Goal: Task Accomplishment & Management: Use online tool/utility

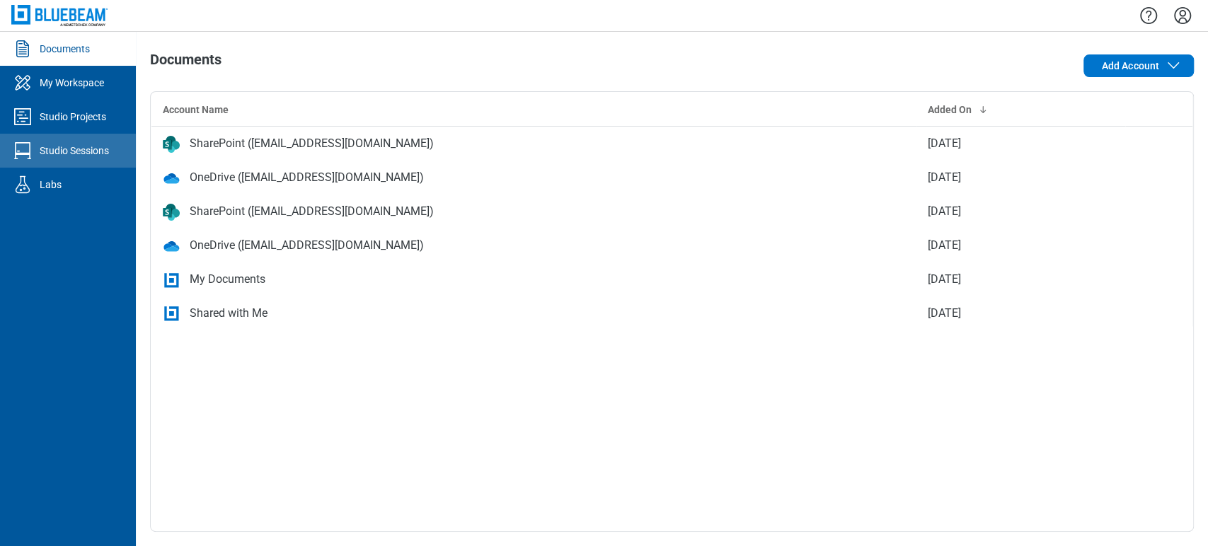
click at [47, 150] on div "Studio Sessions" at bounding box center [74, 151] width 69 height 14
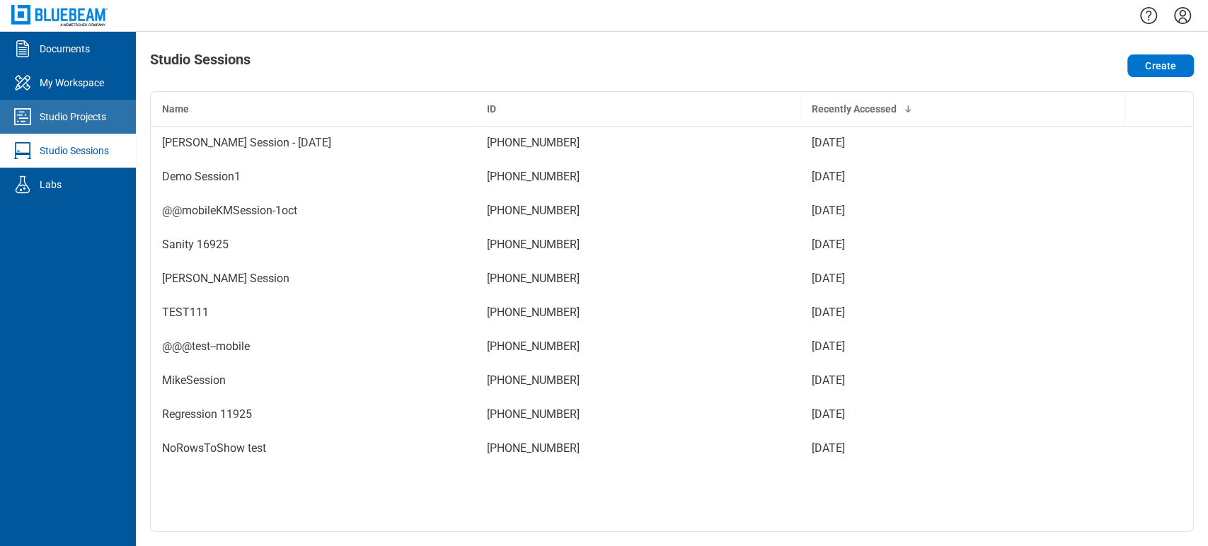
click at [90, 106] on link "Studio Projects" at bounding box center [68, 117] width 136 height 34
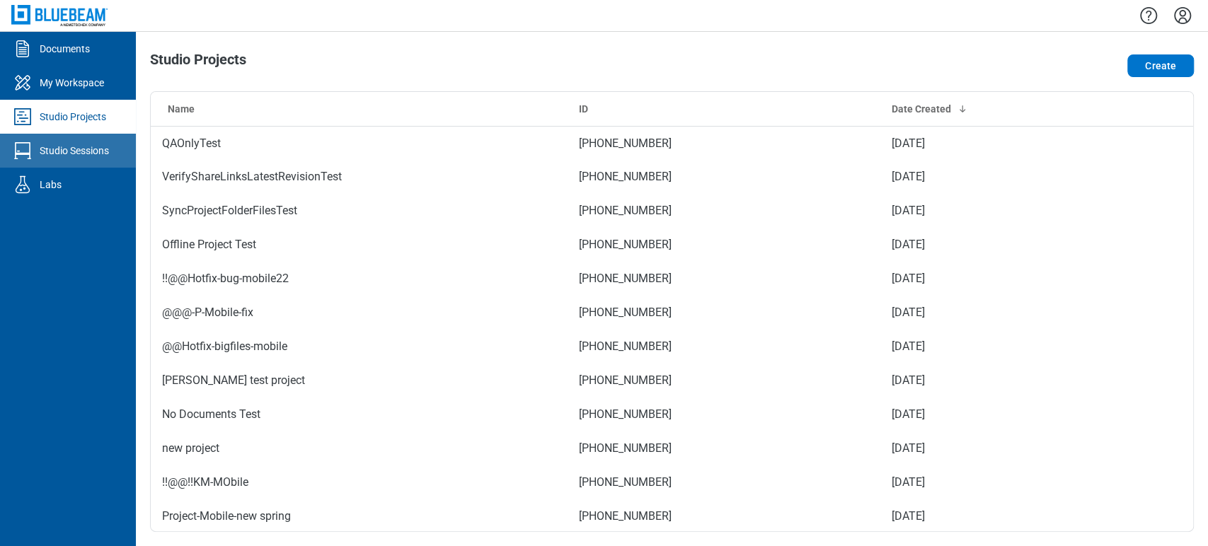
click at [96, 156] on div "Studio Sessions" at bounding box center [74, 151] width 69 height 14
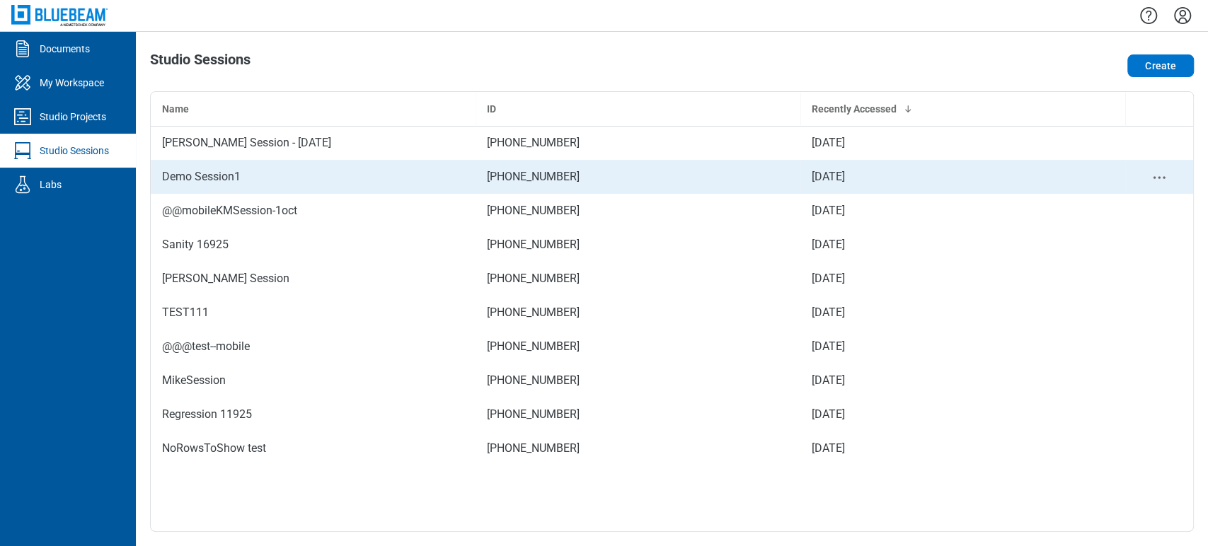
click at [193, 164] on td "Demo Session1" at bounding box center [313, 177] width 325 height 34
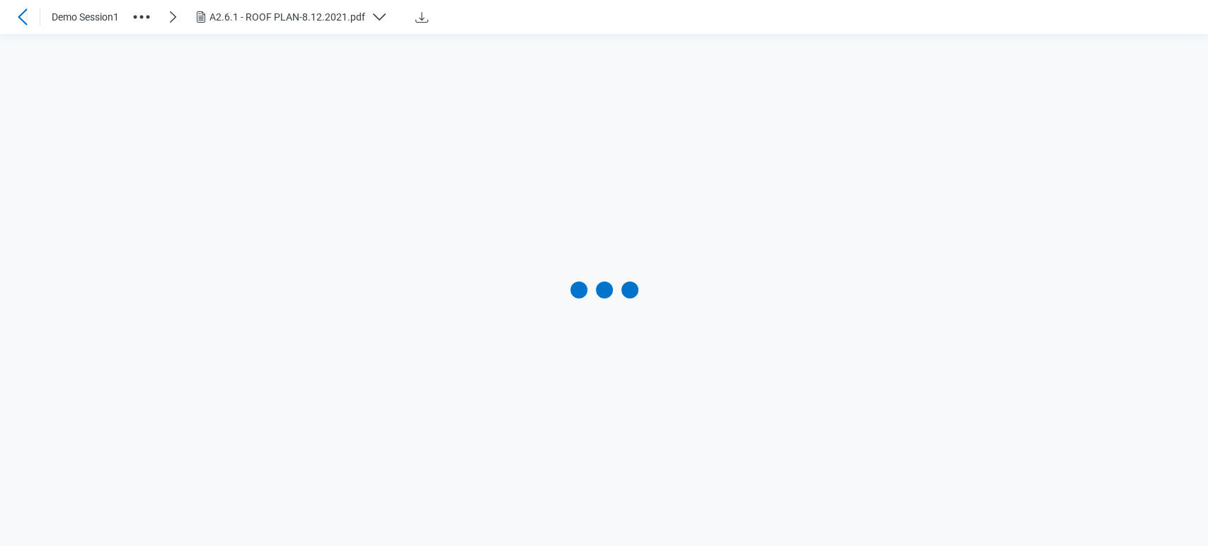
click at [343, 25] on div "A2.6.1 - ROOF PLAN-8.12.2021.pdf" at bounding box center [296, 16] width 207 height 17
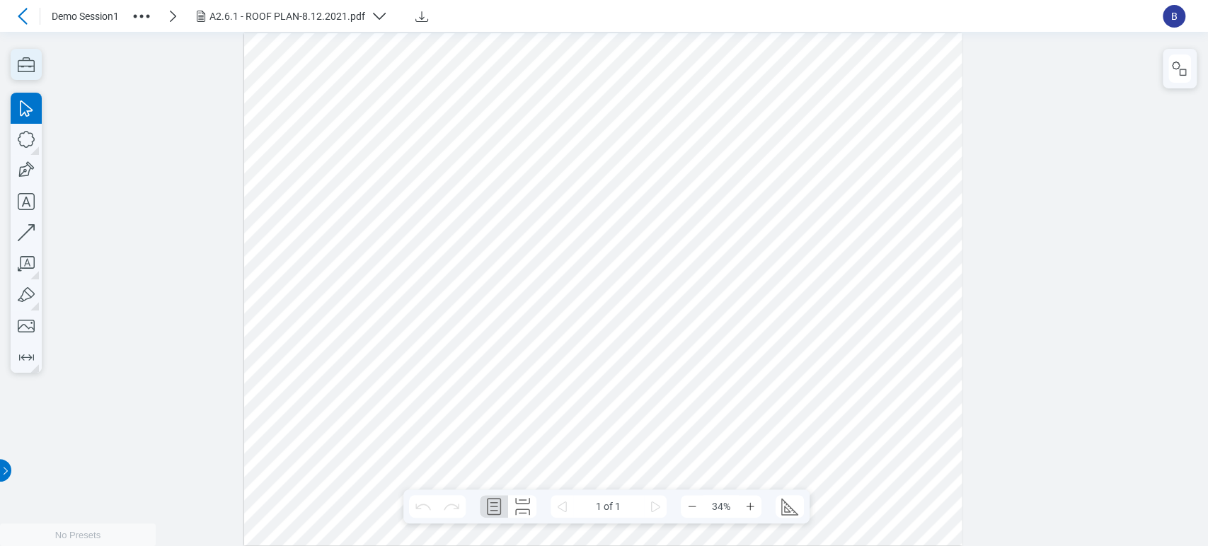
click at [28, 62] on icon "button" at bounding box center [26, 64] width 31 height 31
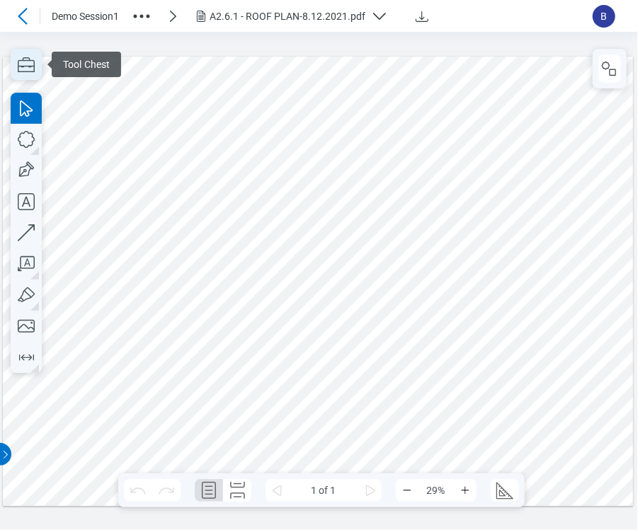
click at [17, 58] on icon "button" at bounding box center [26, 64] width 31 height 31
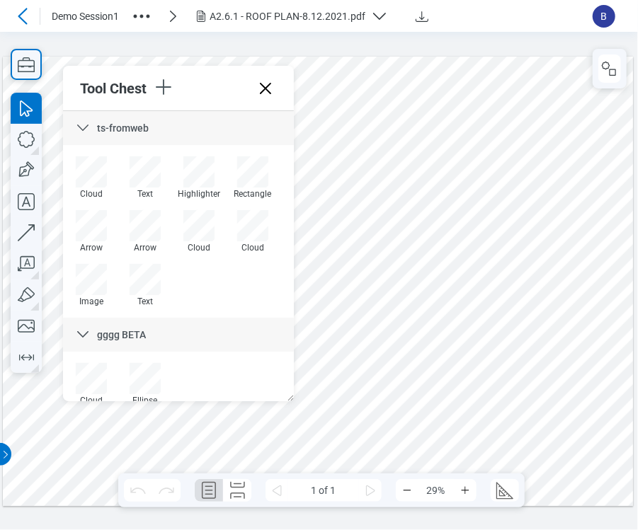
click at [161, 123] on div "ts-fromweb" at bounding box center [178, 128] width 231 height 34
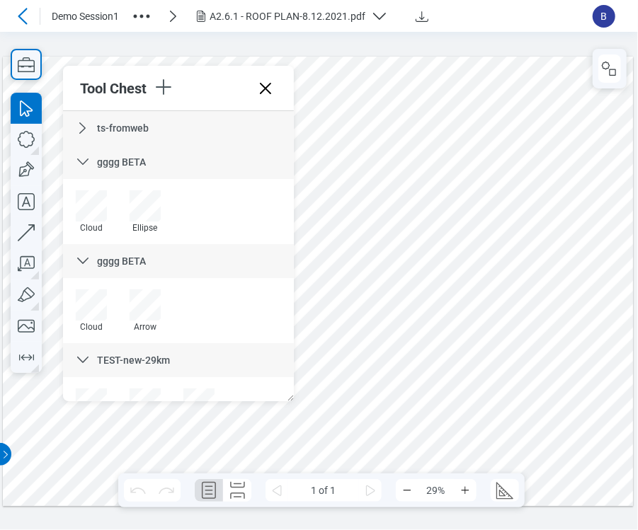
click at [161, 156] on div "gggg BETA" at bounding box center [178, 162] width 231 height 34
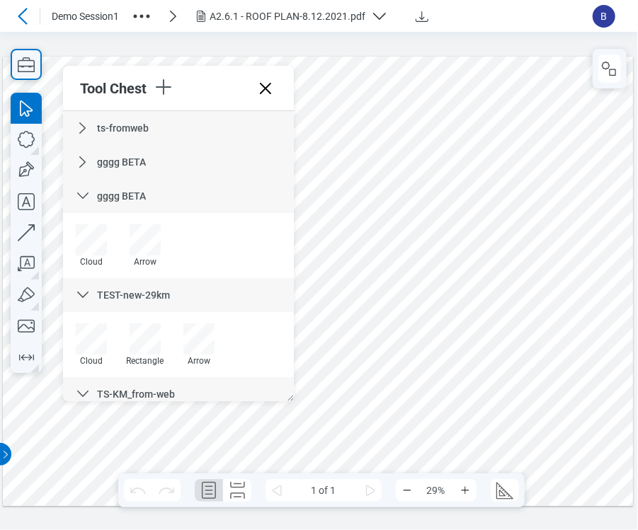
click at [166, 196] on div "gggg BETA" at bounding box center [178, 196] width 231 height 34
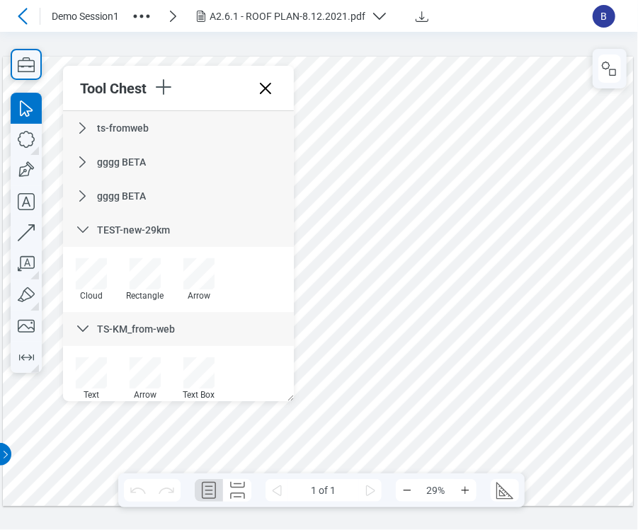
click at [156, 225] on span "TEST-new-29km" at bounding box center [133, 229] width 73 height 11
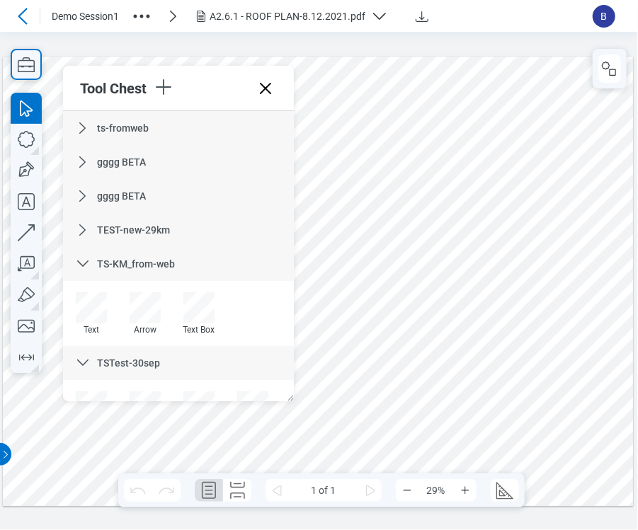
click at [164, 263] on span "TS-KM_from-web" at bounding box center [136, 263] width 78 height 11
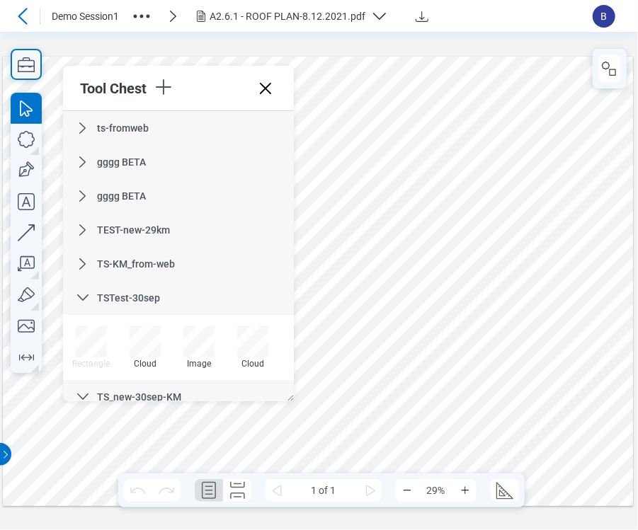
click at [162, 290] on div "TSTest-30sep" at bounding box center [178, 298] width 231 height 34
click at [159, 328] on span "TS_new-30sep-KM" at bounding box center [139, 331] width 84 height 11
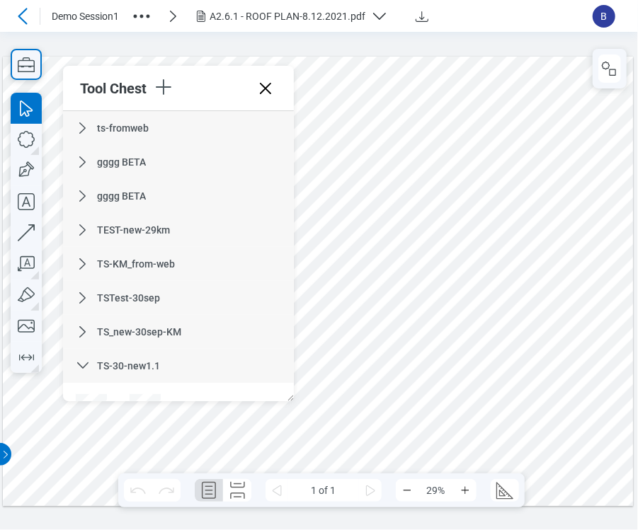
click at [158, 372] on div "TS-30-new1.1" at bounding box center [178, 366] width 231 height 34
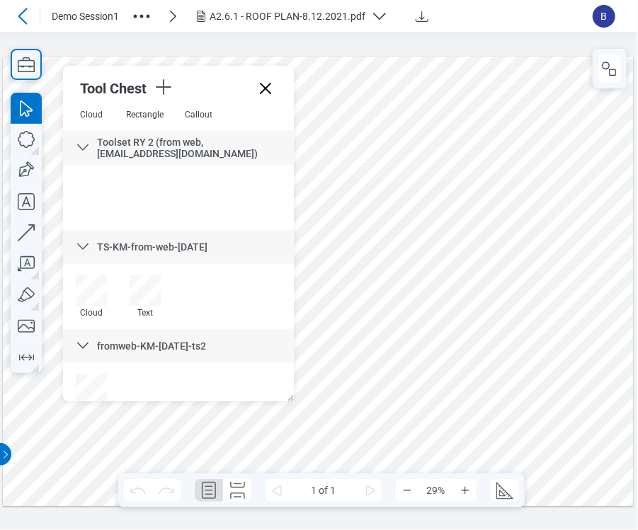
scroll to position [476, 0]
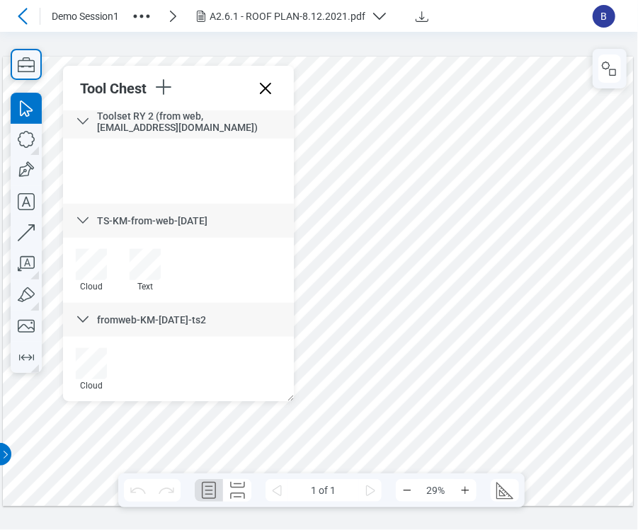
drag, startPoint x: 165, startPoint y: 87, endPoint x: 200, endPoint y: 76, distance: 36.5
click at [200, 76] on div at bounding box center [203, 88] width 102 height 25
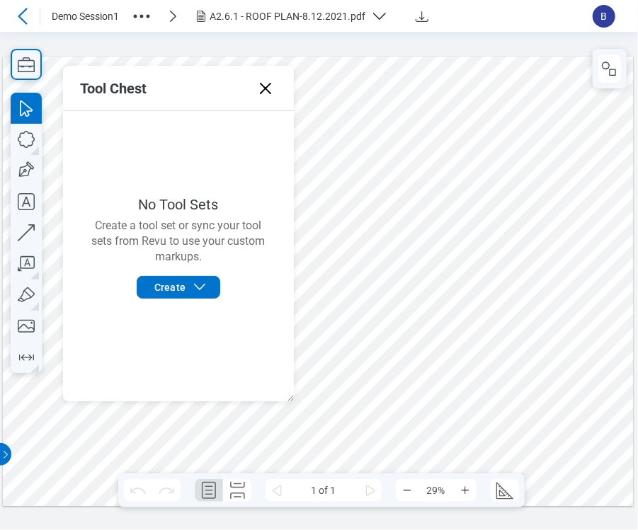
scroll to position [0, 0]
drag, startPoint x: 267, startPoint y: 86, endPoint x: 266, endPoint y: 55, distance: 31.2
click at [268, 87] on icon at bounding box center [265, 88] width 23 height 23
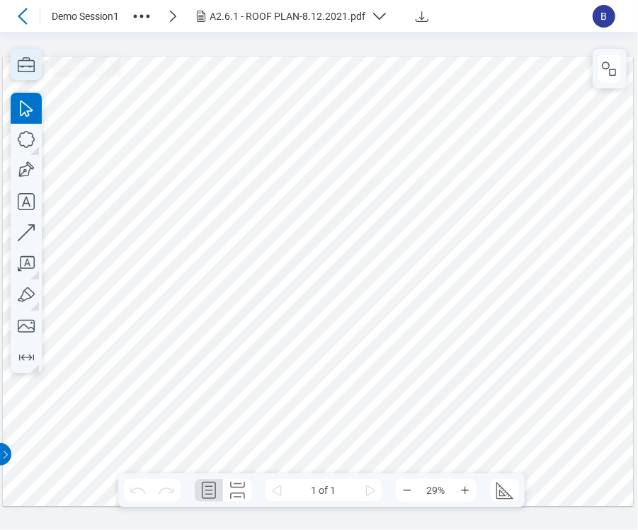
click at [24, 73] on icon "button" at bounding box center [26, 64] width 31 height 31
click at [28, 55] on icon "button" at bounding box center [26, 64] width 31 height 31
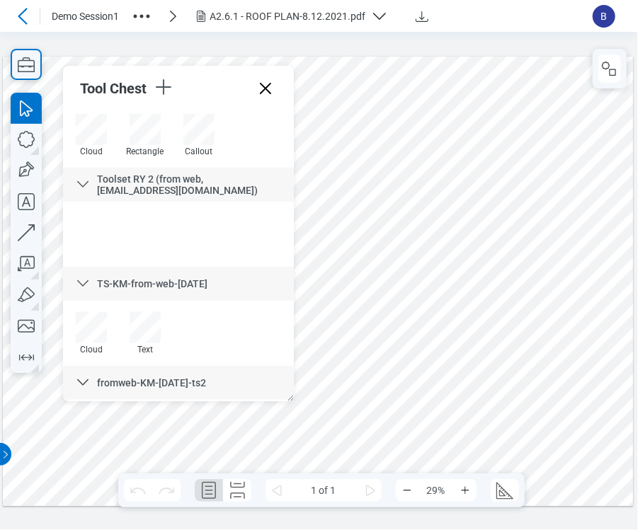
scroll to position [576, 0]
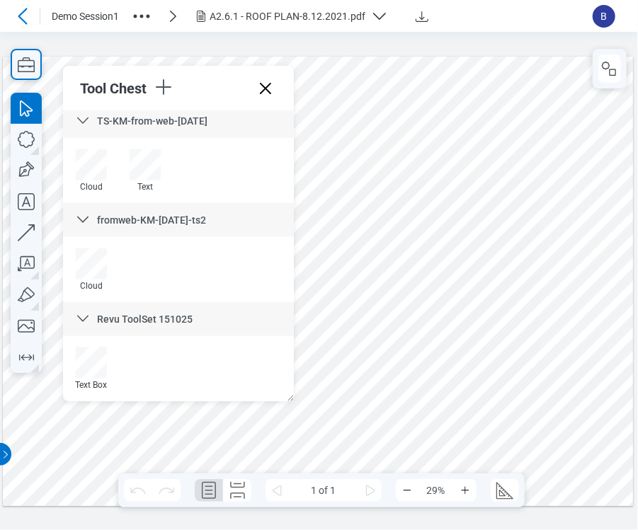
drag, startPoint x: 290, startPoint y: 193, endPoint x: 236, endPoint y: 383, distance: 197.9
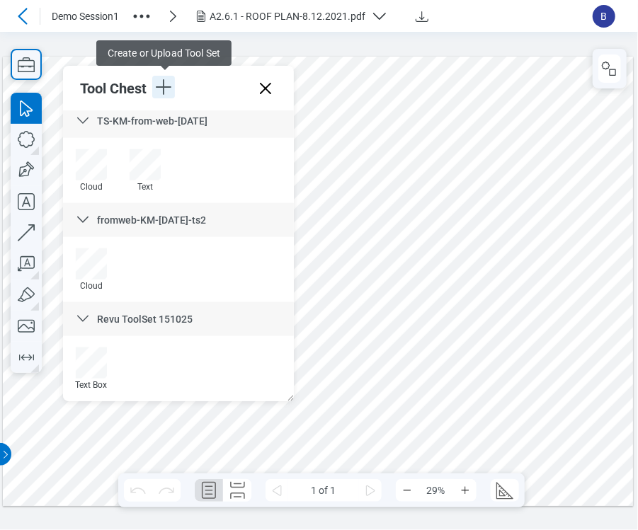
click at [159, 84] on icon "button" at bounding box center [163, 87] width 23 height 23
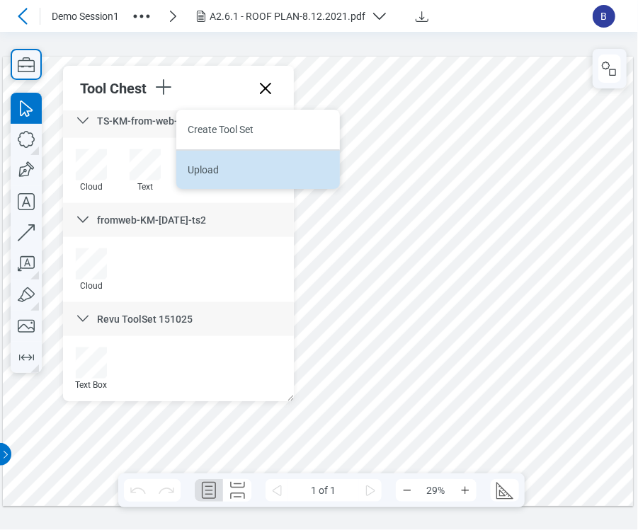
click at [222, 173] on li "Upload" at bounding box center [258, 169] width 164 height 40
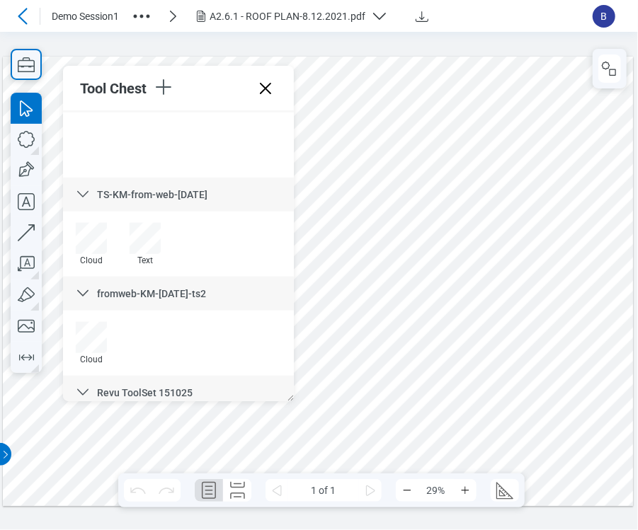
scroll to position [498, 0]
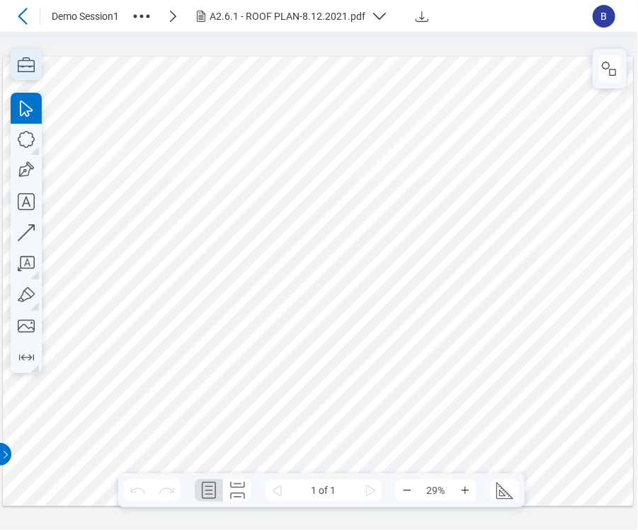
click at [35, 69] on icon "button" at bounding box center [26, 64] width 31 height 31
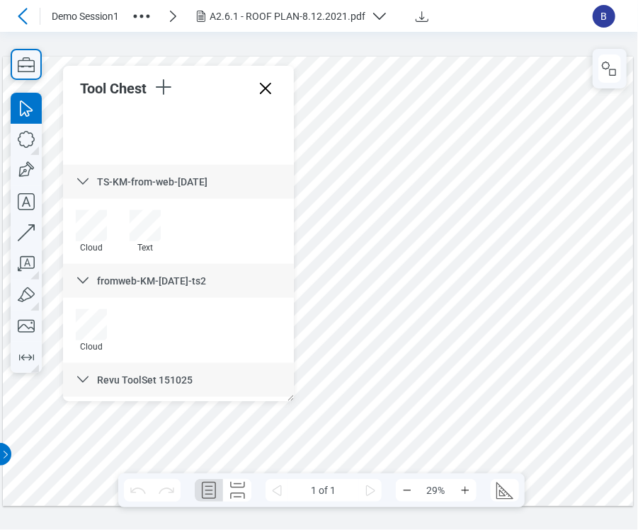
scroll to position [576, 0]
